Goal: Check status: Check status

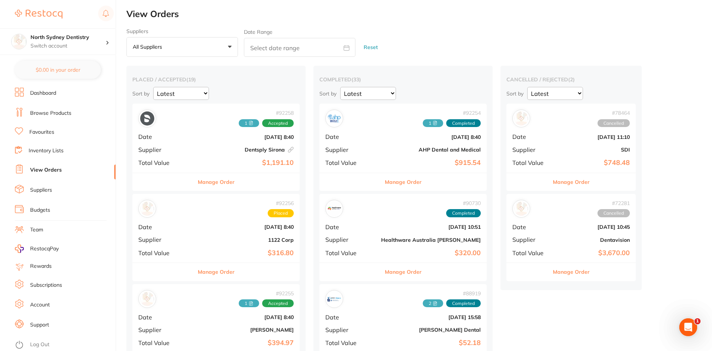
click at [255, 46] on input "text" at bounding box center [300, 47] width 112 height 19
select select "8"
select select "2025"
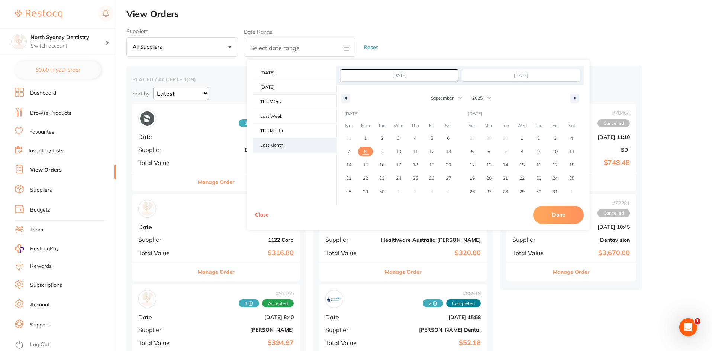
click at [282, 143] on span "Last Month" at bounding box center [295, 145] width 84 height 14
type input "[DATE]"
select select "7"
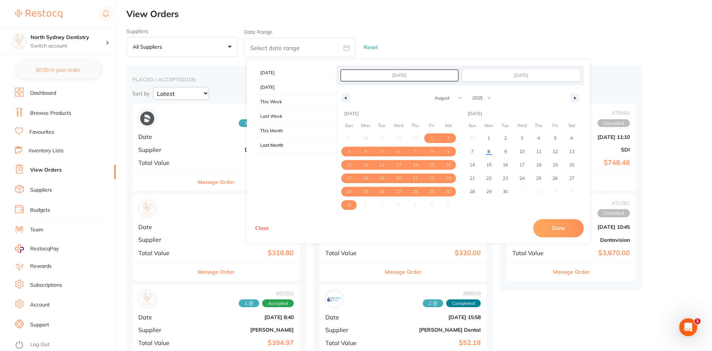
click at [562, 230] on button "Done" at bounding box center [558, 228] width 51 height 18
type input "[DATE] to [DATE]"
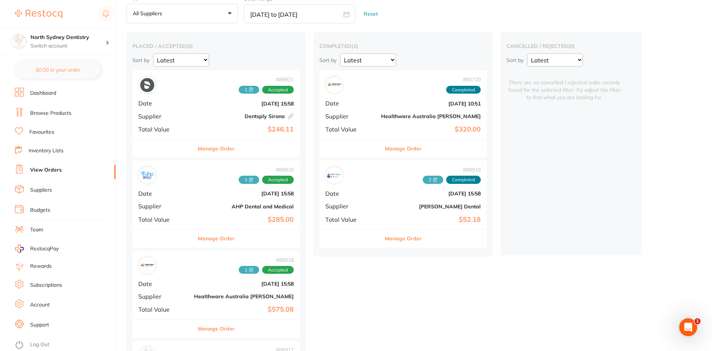
scroll to position [37, 0]
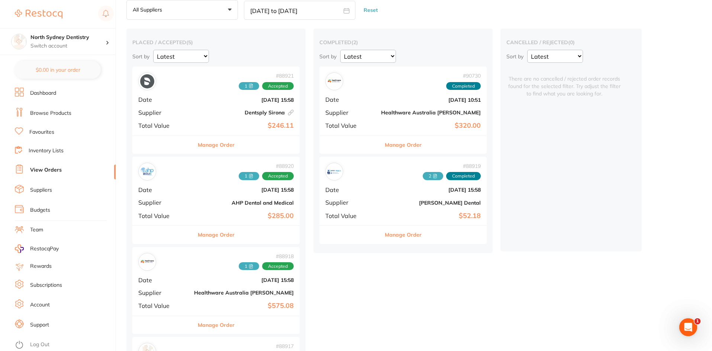
click at [215, 91] on div "# 88921 1 Accepted Date [DATE] 15:58 Supplier Dentsply [GEOGRAPHIC_DATA] This o…" at bounding box center [215, 101] width 167 height 69
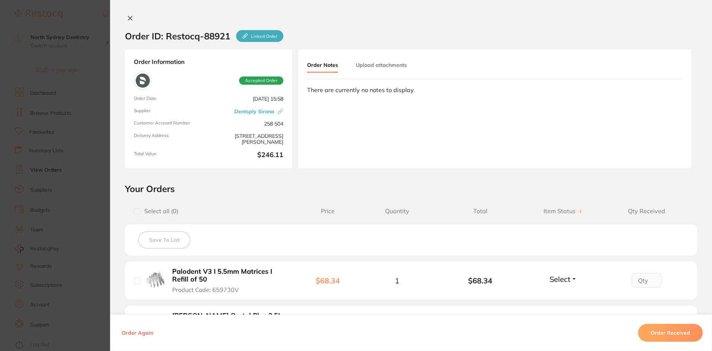
click at [393, 69] on button "Upload attachments" at bounding box center [381, 64] width 51 height 13
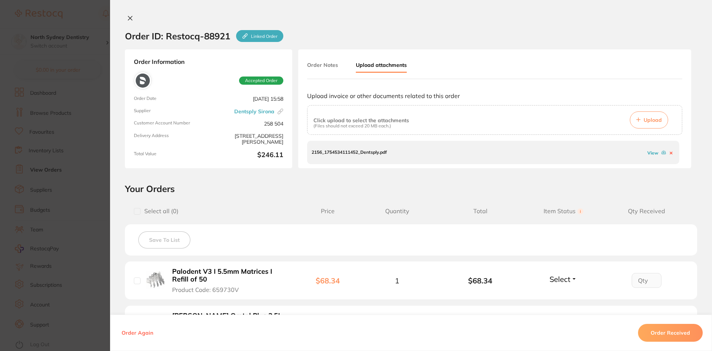
click at [649, 154] on link "View" at bounding box center [652, 153] width 11 height 6
drag, startPoint x: 139, startPoint y: 28, endPoint x: 135, endPoint y: 26, distance: 4.2
drag, startPoint x: 135, startPoint y: 26, endPoint x: 126, endPoint y: 20, distance: 10.1
click at [128, 20] on icon at bounding box center [130, 18] width 4 height 4
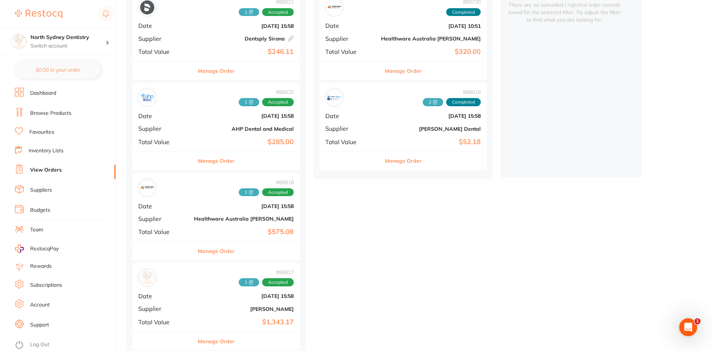
scroll to position [112, 0]
click at [249, 103] on icon at bounding box center [251, 102] width 4 height 4
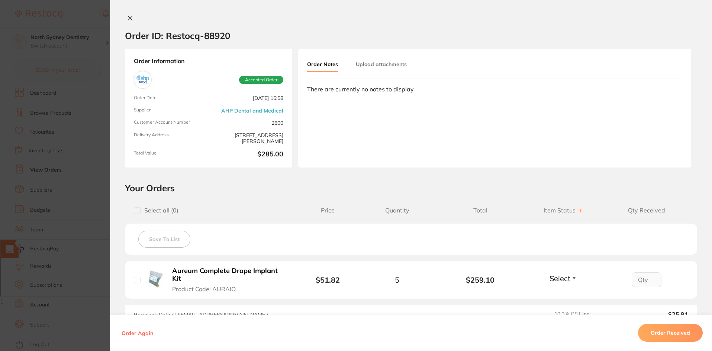
click at [387, 65] on button "Upload attachments" at bounding box center [381, 64] width 51 height 13
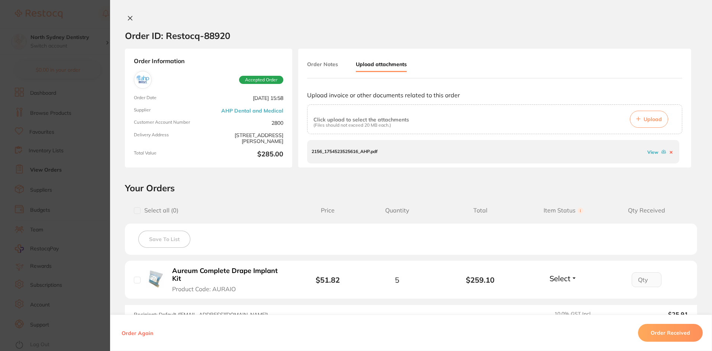
click at [648, 152] on link "View" at bounding box center [652, 152] width 11 height 6
click at [128, 19] on icon at bounding box center [130, 18] width 4 height 4
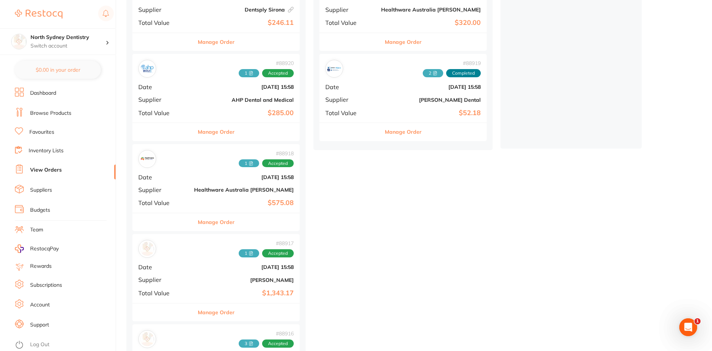
scroll to position [149, 0]
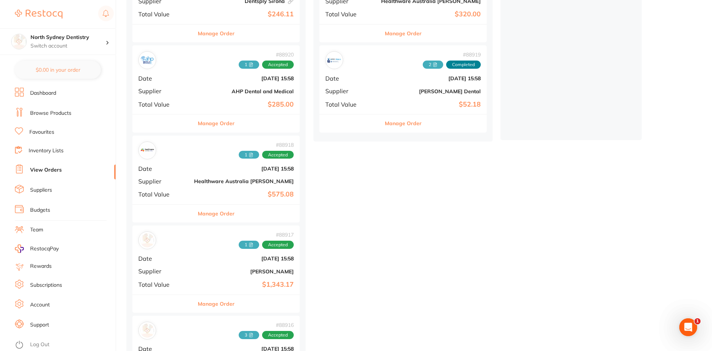
click at [239, 158] on span "1" at bounding box center [249, 155] width 20 height 8
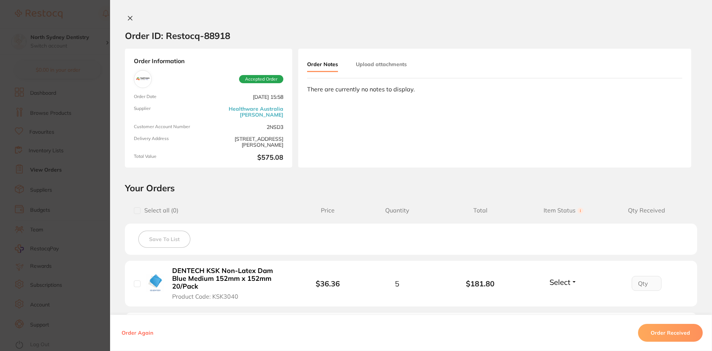
click at [390, 61] on button "Upload attachments" at bounding box center [381, 64] width 51 height 13
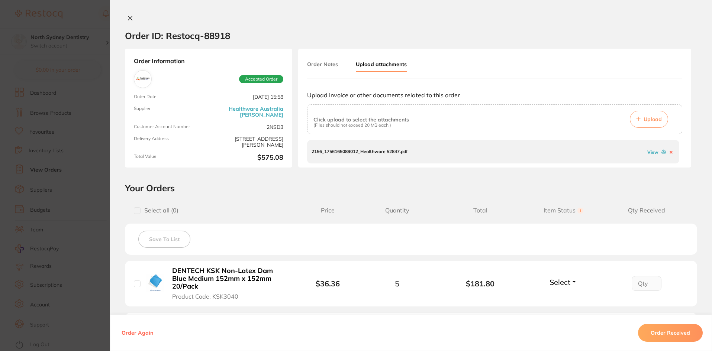
click at [651, 153] on link "View" at bounding box center [652, 152] width 11 height 6
click at [127, 19] on icon at bounding box center [130, 18] width 6 height 6
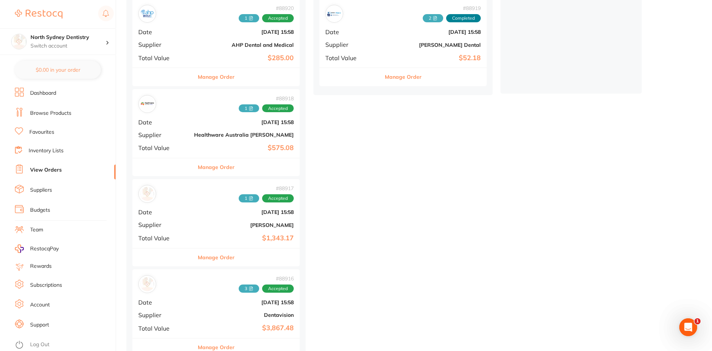
scroll to position [211, 0]
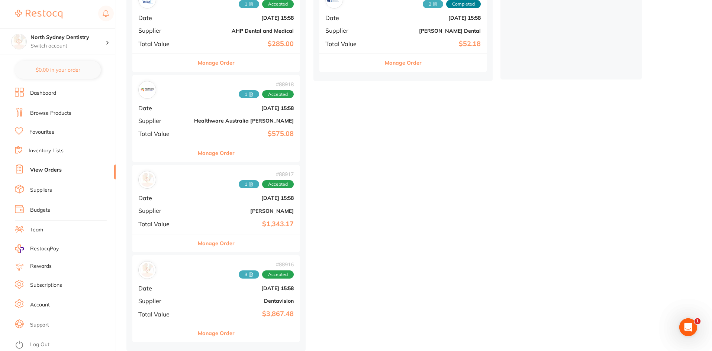
click at [249, 183] on icon at bounding box center [251, 184] width 4 height 4
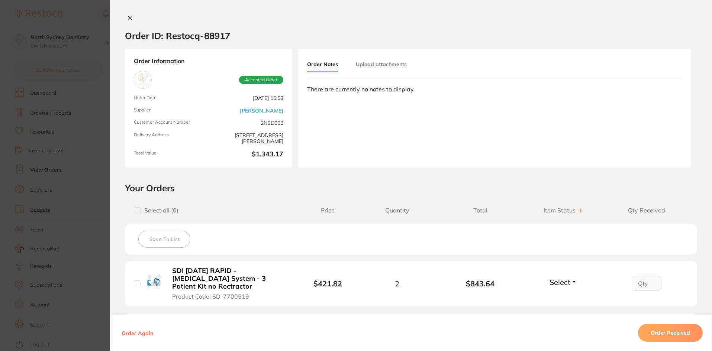
click at [387, 64] on button "Upload attachments" at bounding box center [381, 64] width 51 height 13
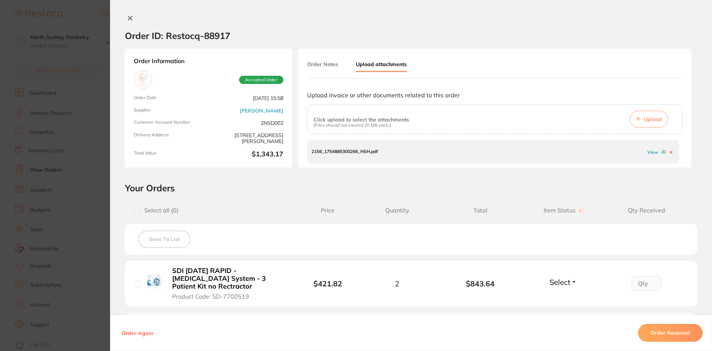
click at [650, 153] on link "View" at bounding box center [652, 152] width 11 height 6
click at [127, 19] on icon at bounding box center [130, 18] width 6 height 6
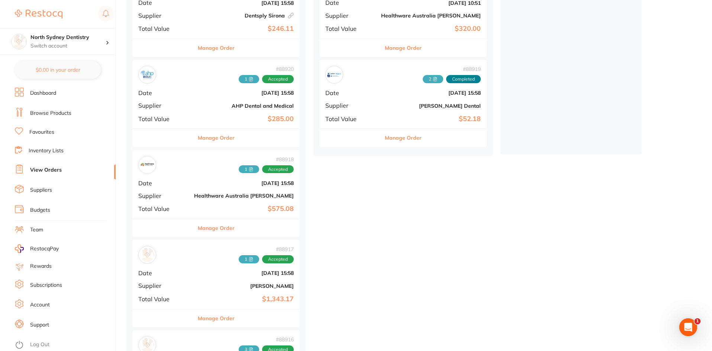
scroll to position [211, 0]
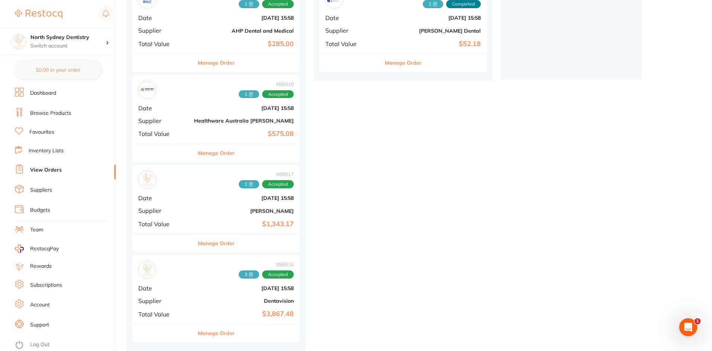
click at [208, 277] on div "# 88916 3 Accepted Date [DATE] 15:58 Supplier Dentavision Total Value $3,867.48" at bounding box center [215, 289] width 167 height 69
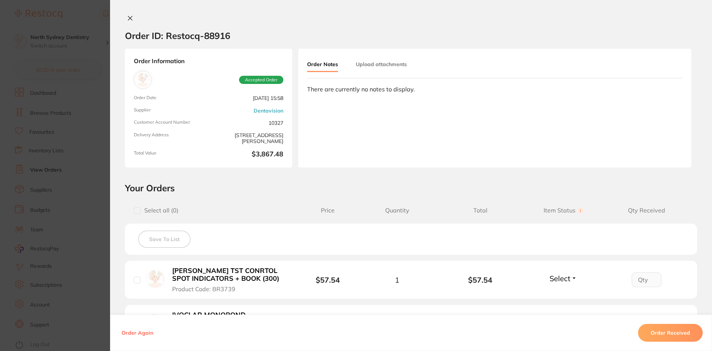
click at [368, 62] on button "Upload attachments" at bounding box center [381, 64] width 51 height 13
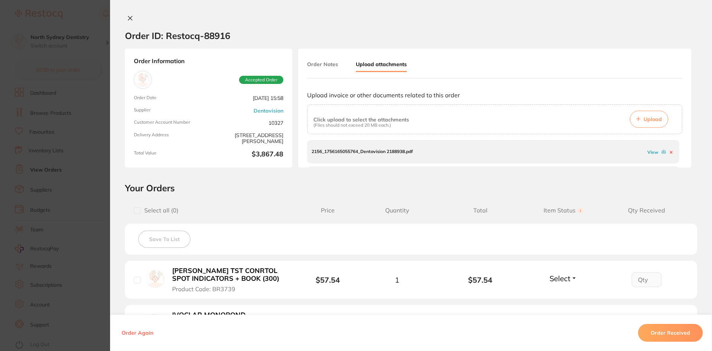
click at [651, 153] on link "View" at bounding box center [652, 152] width 11 height 6
click at [648, 157] on link "View" at bounding box center [652, 157] width 11 height 6
click at [649, 156] on link "View" at bounding box center [652, 156] width 11 height 6
